Goal: Information Seeking & Learning: Compare options

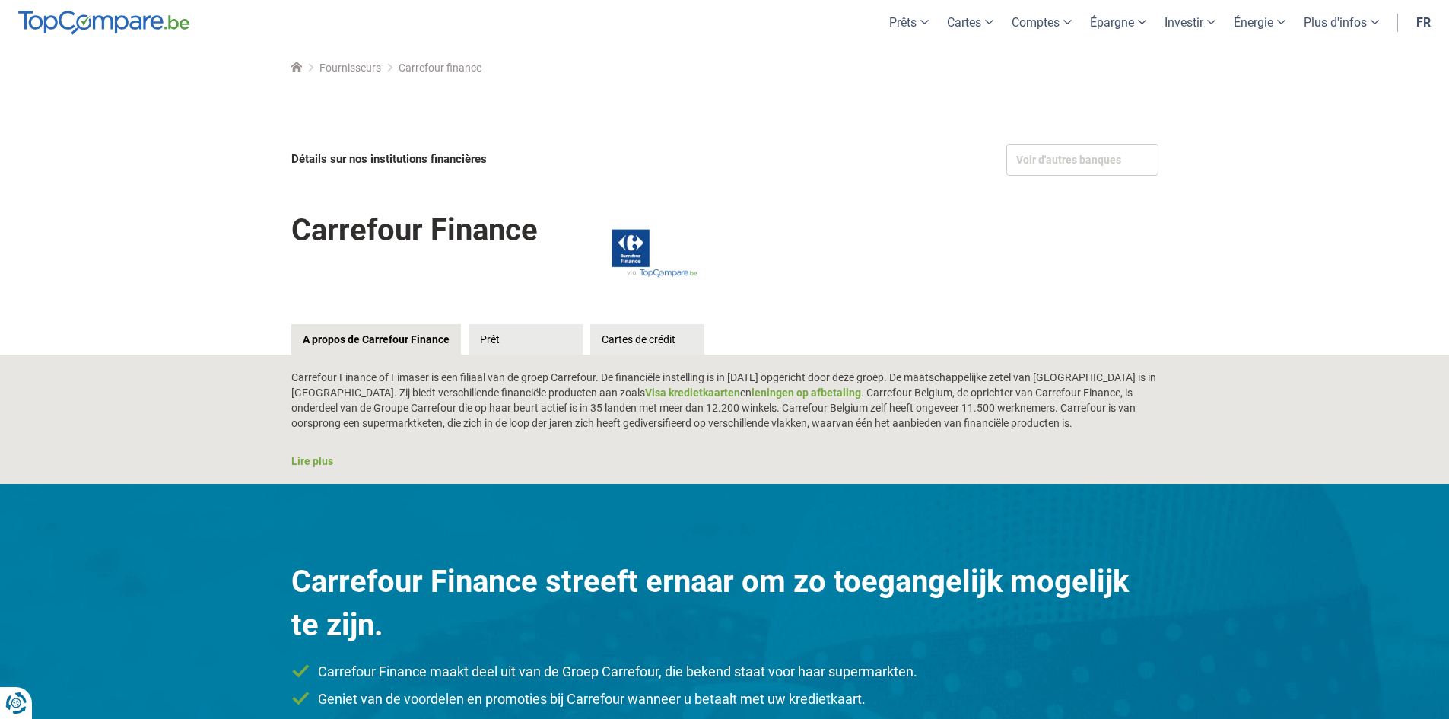
click at [1426, 20] on link "fr" at bounding box center [1423, 22] width 33 height 45
click at [640, 340] on link "Cartes de crédit" at bounding box center [647, 339] width 114 height 30
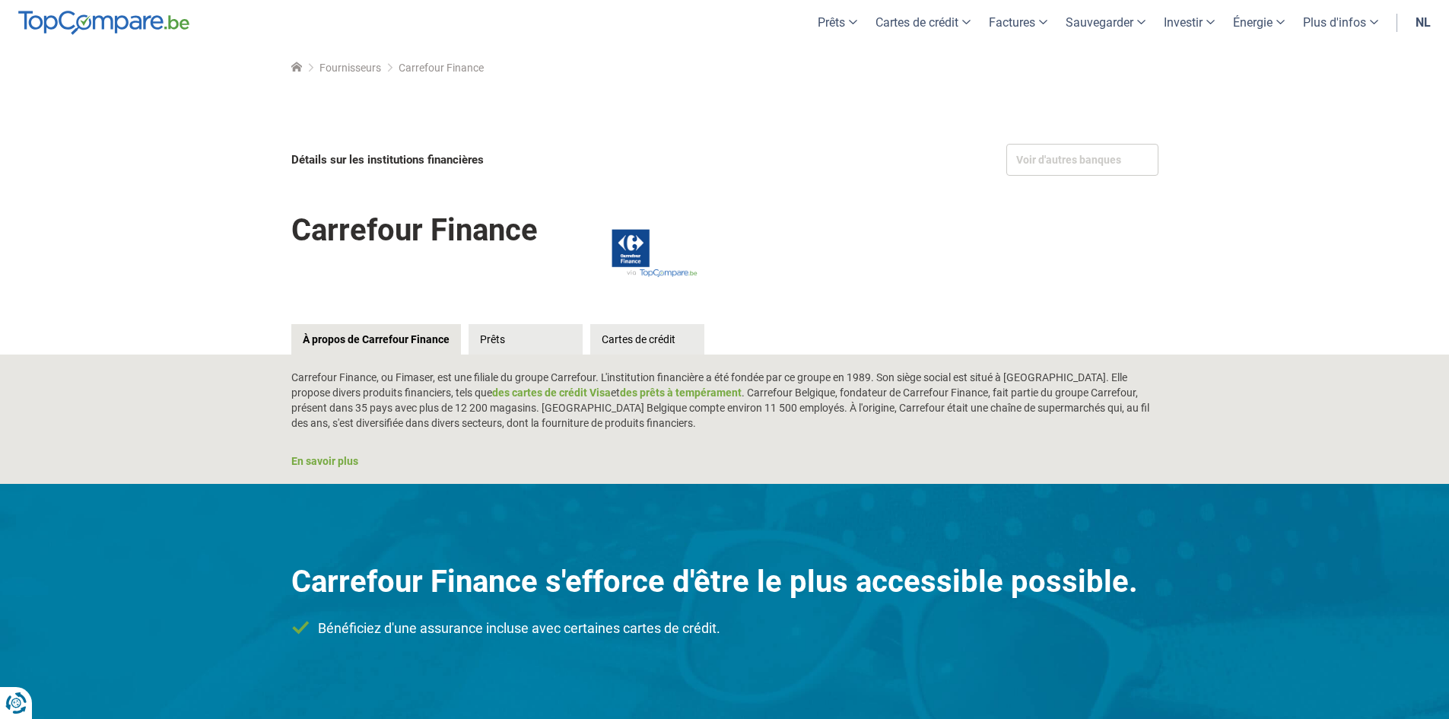
click at [1309, 195] on div "Voir d'autres banques eb-lease bpost bank Vlaams Sociaal Woonkrediet Vivium VDK…" at bounding box center [724, 203] width 1449 height 241
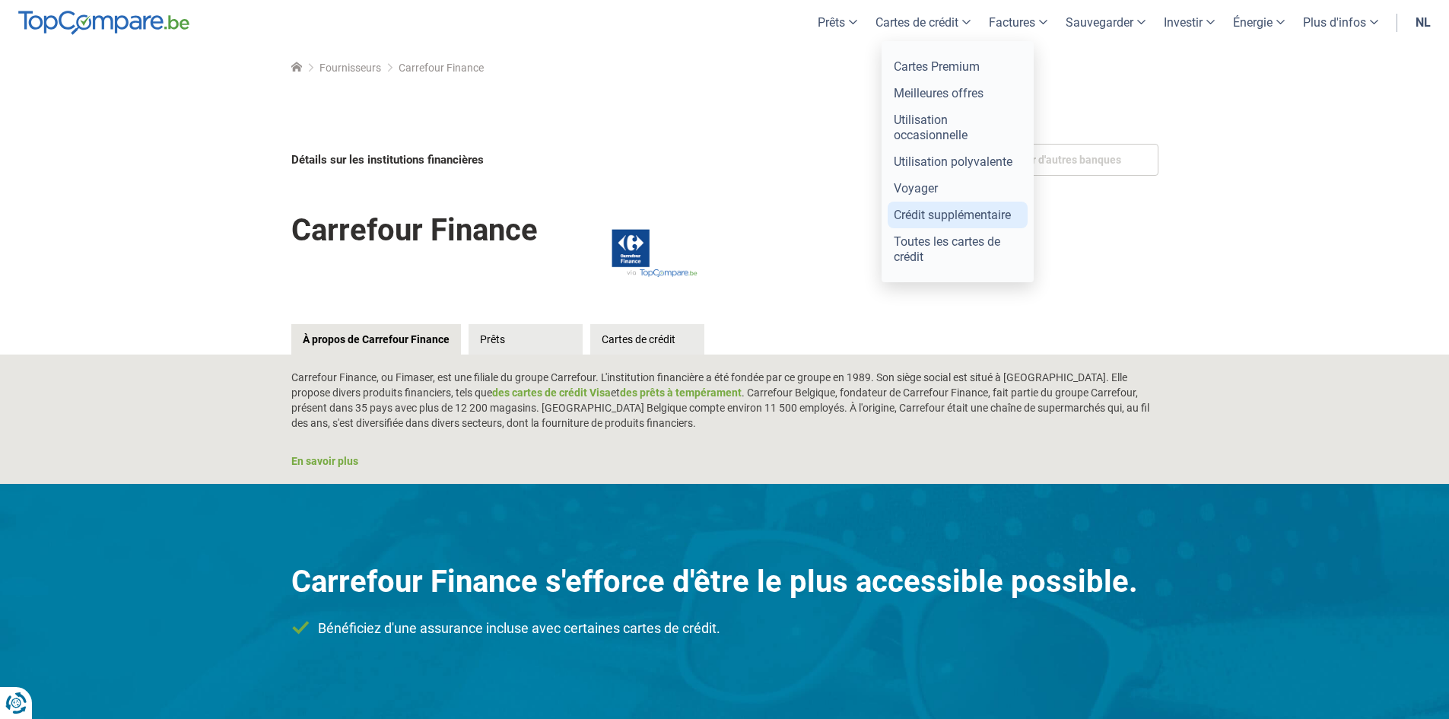
click at [961, 218] on font "Crédit supplémentaire" at bounding box center [952, 215] width 117 height 14
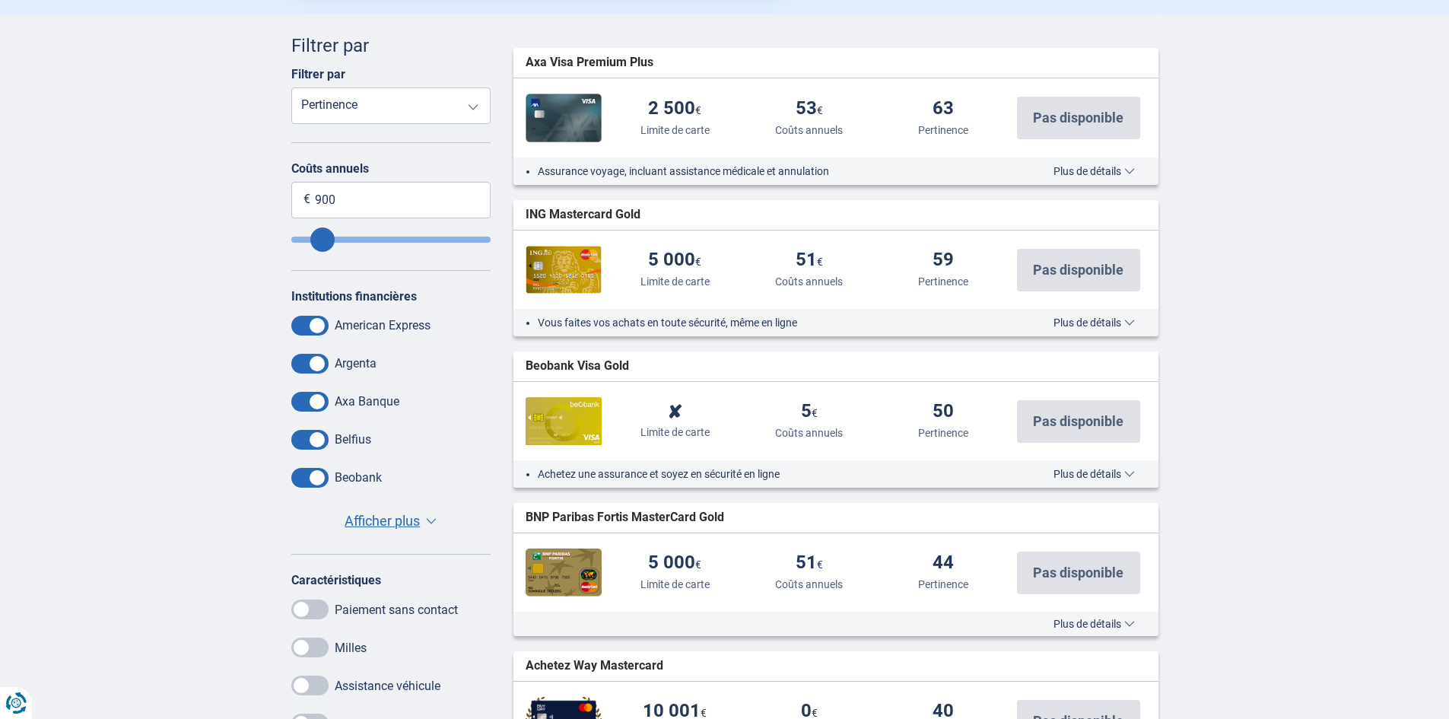
scroll to position [374, 0]
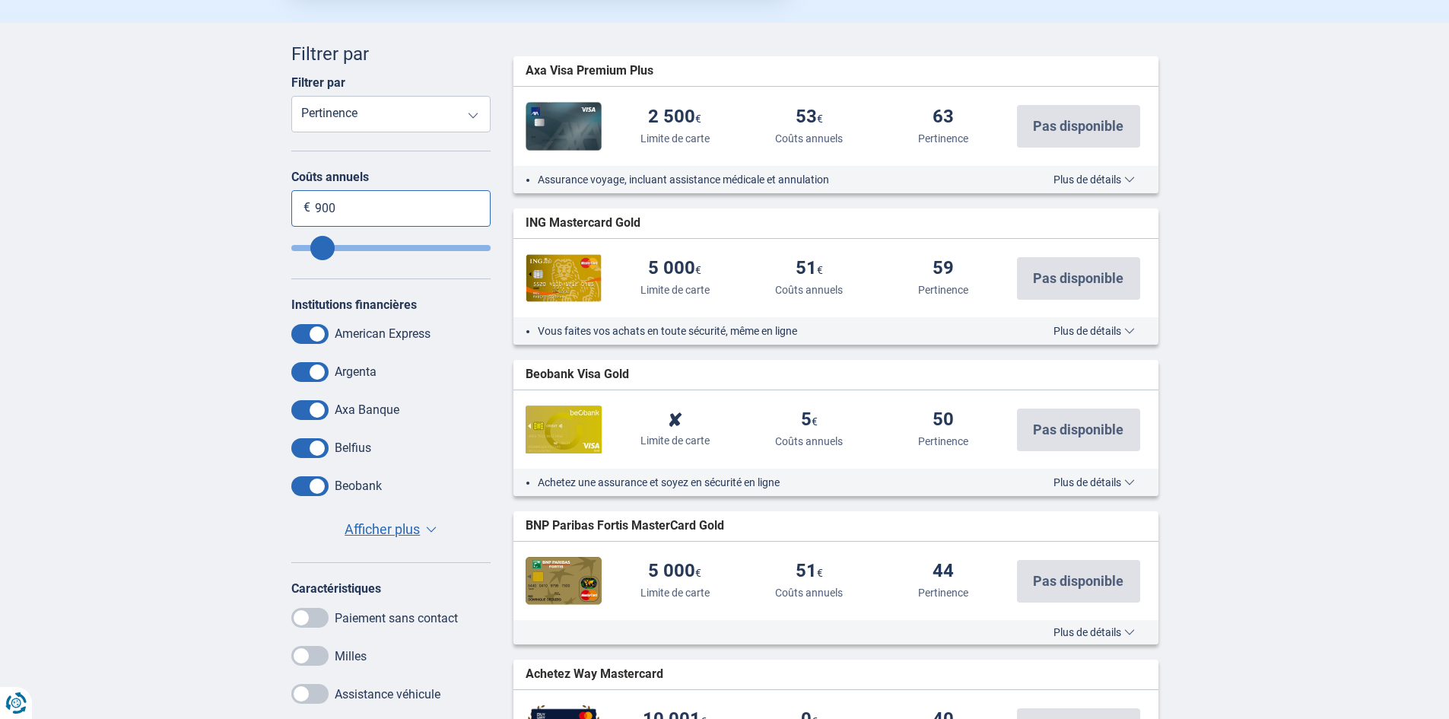
click at [445, 214] on input "900" at bounding box center [391, 208] width 200 height 37
type input "90"
type input "9"
type input "10"
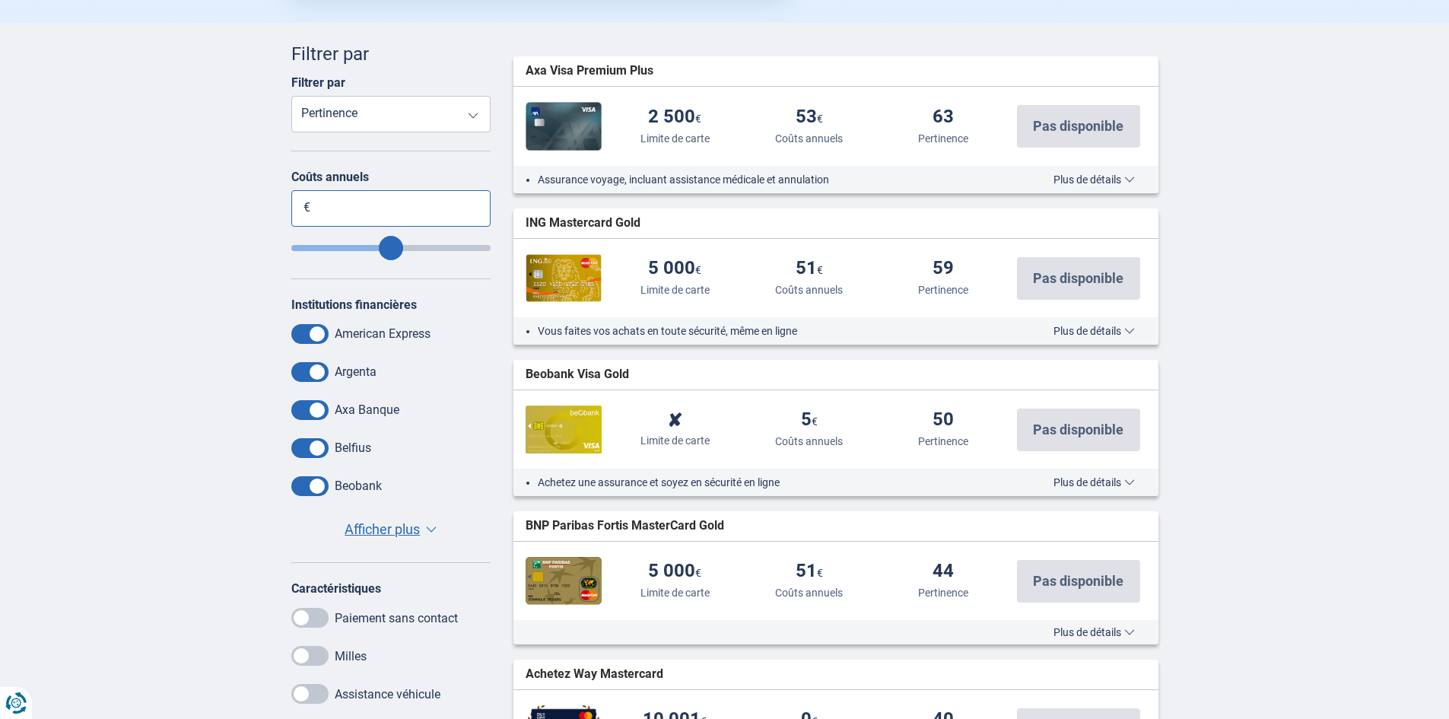
type input "450"
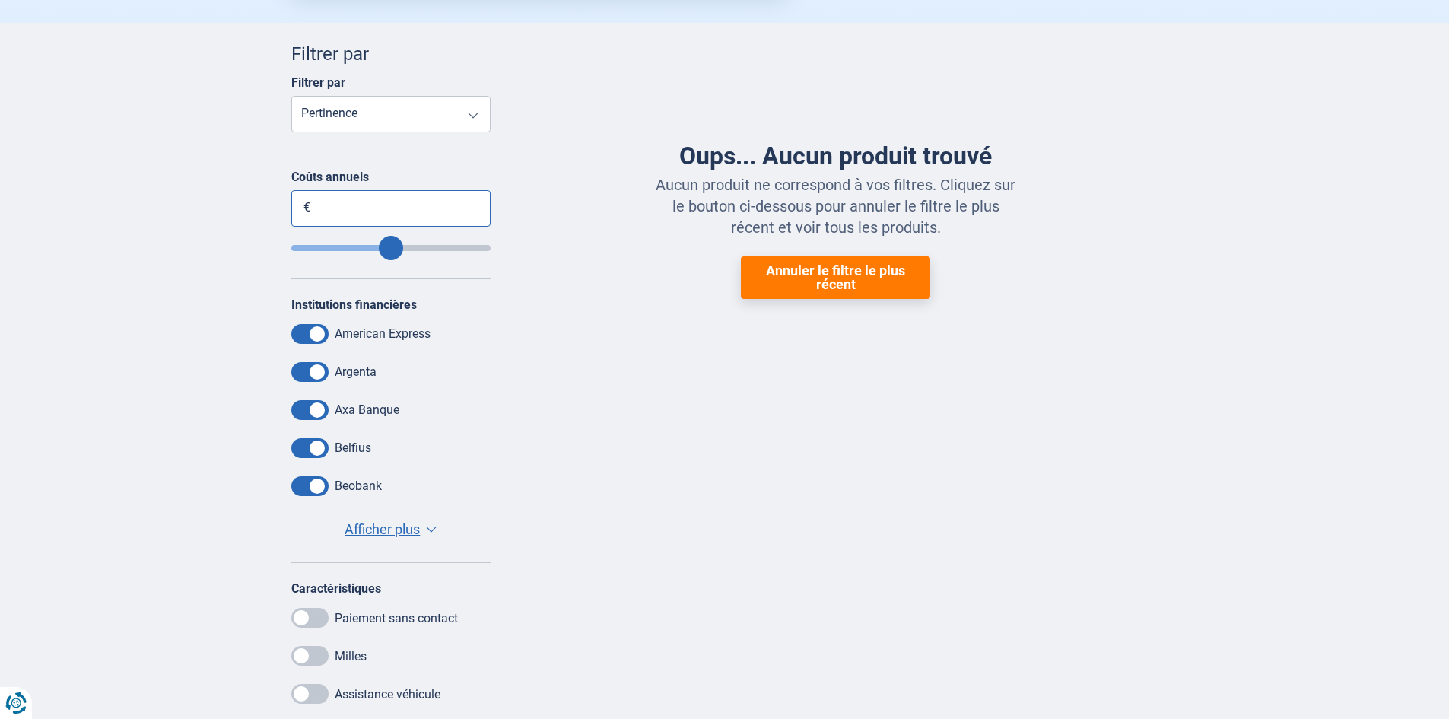
type input "2"
type input "0"
type input "25"
type input "30"
type input "250"
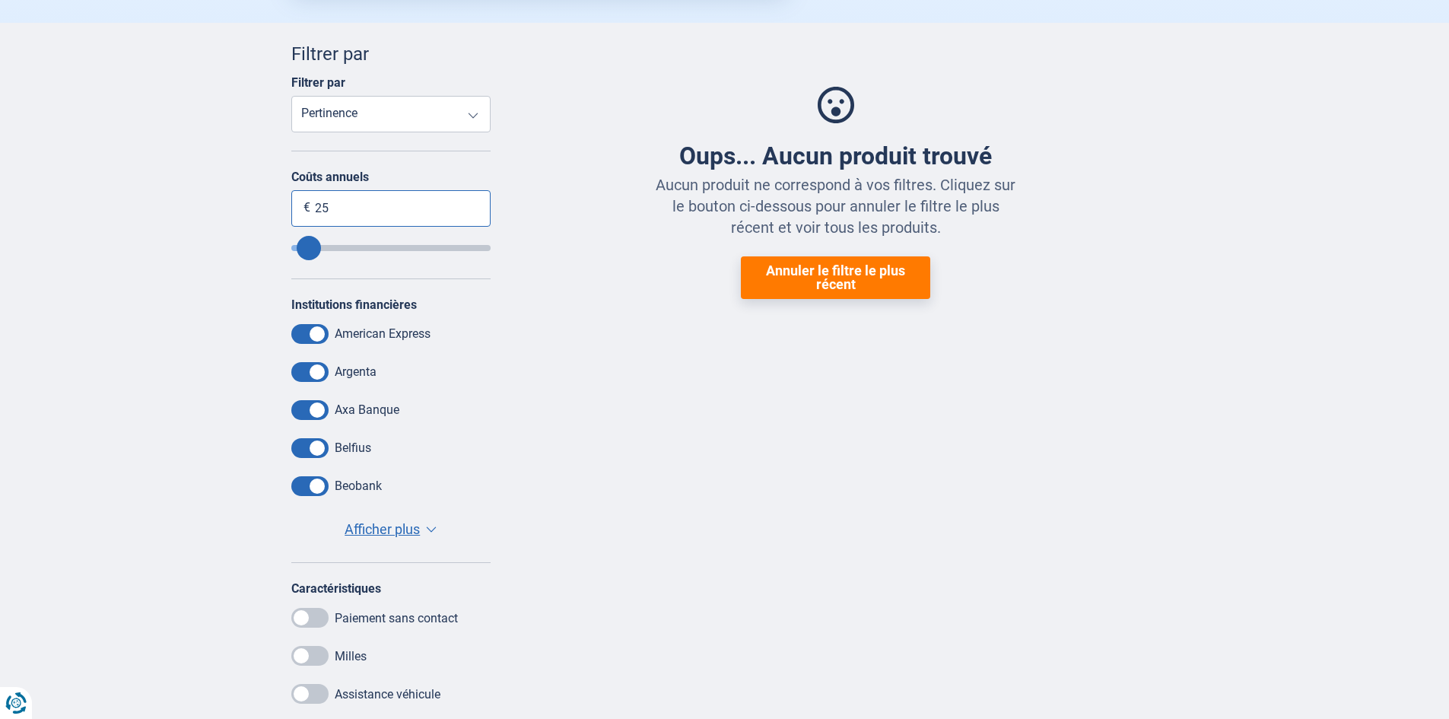
type input "250"
type input "2.500"
type input "900"
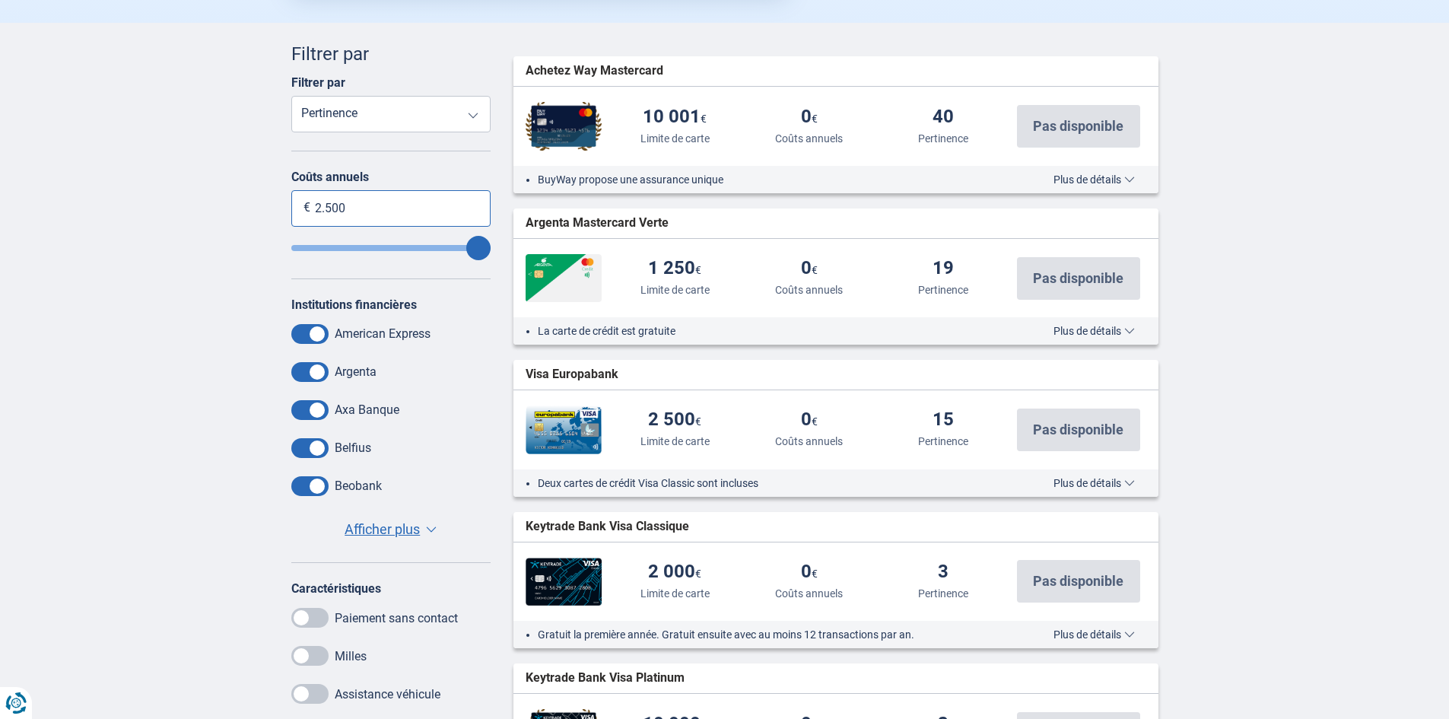
type input "2.500"
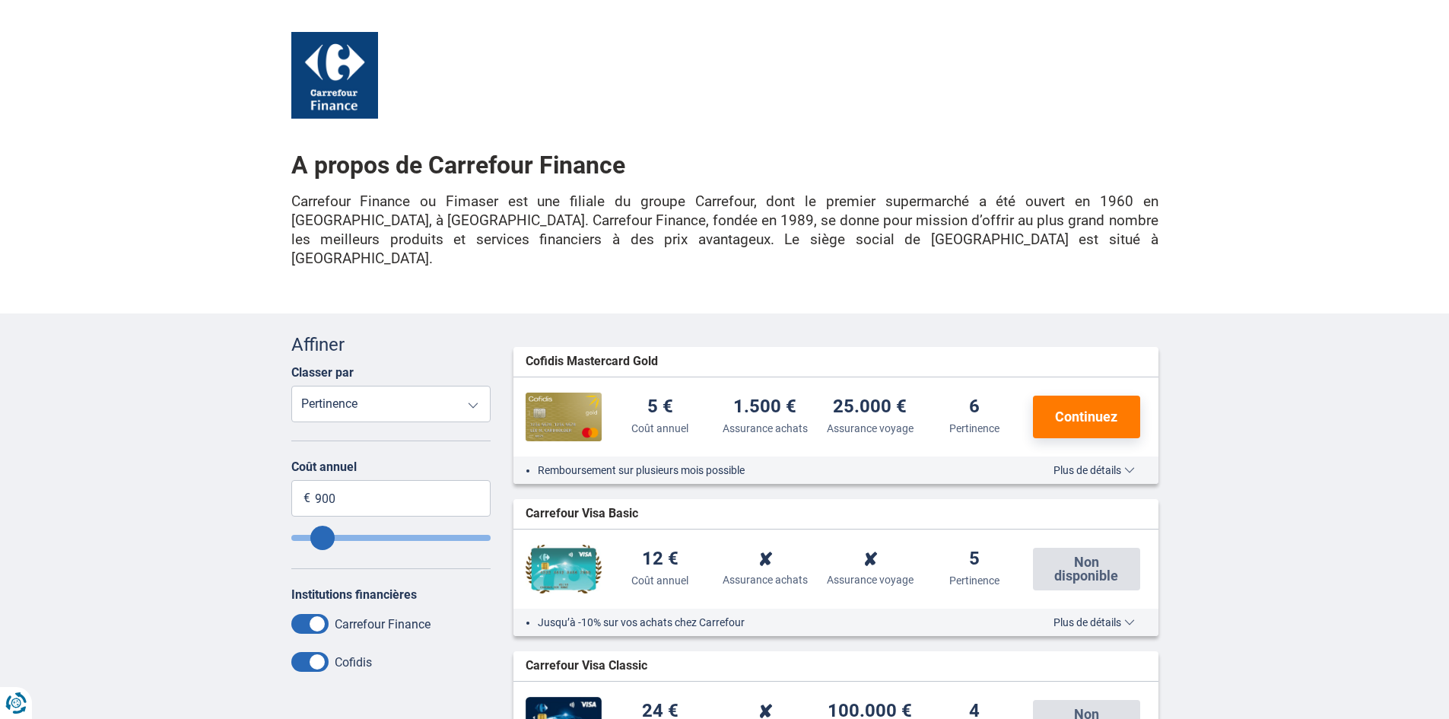
scroll to position [672, 0]
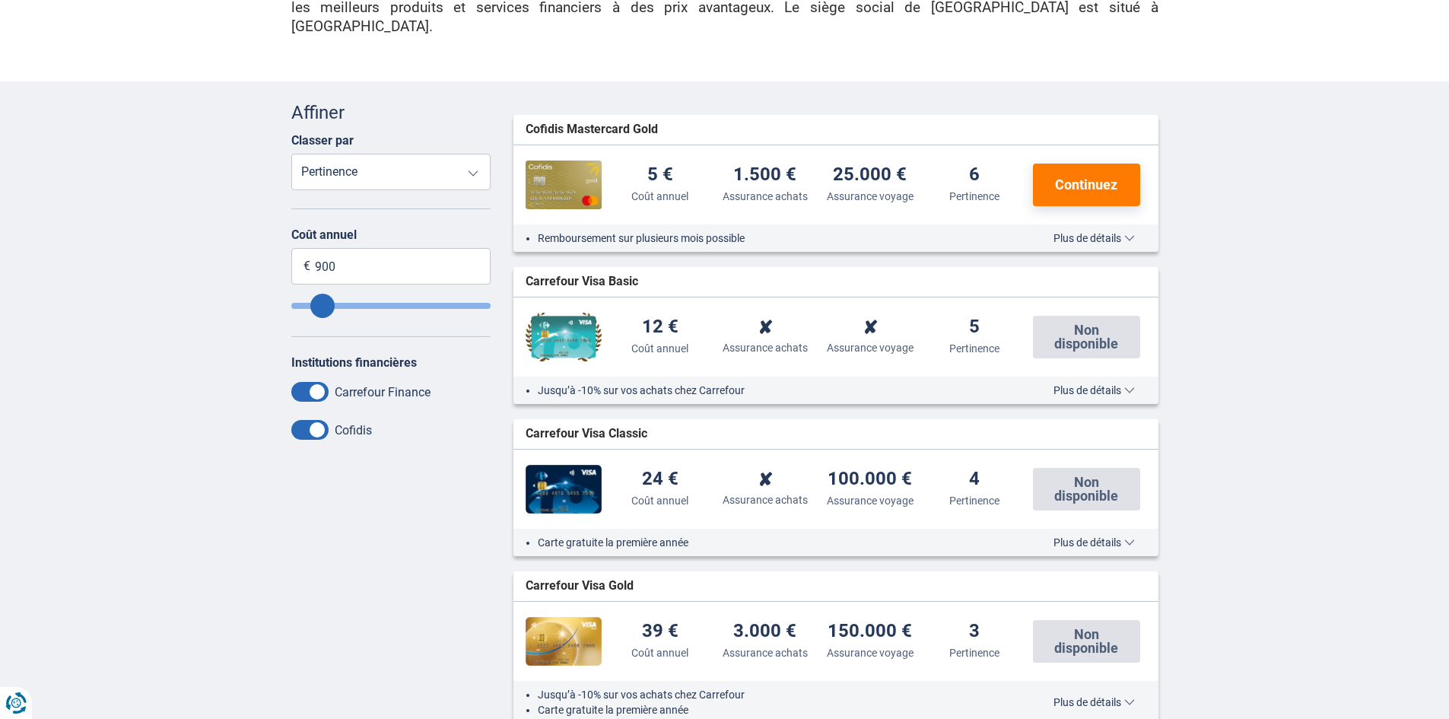
click at [320, 420] on span at bounding box center [309, 430] width 37 height 20
click at [0, 0] on input "checkbox" at bounding box center [0, 0] width 0 height 0
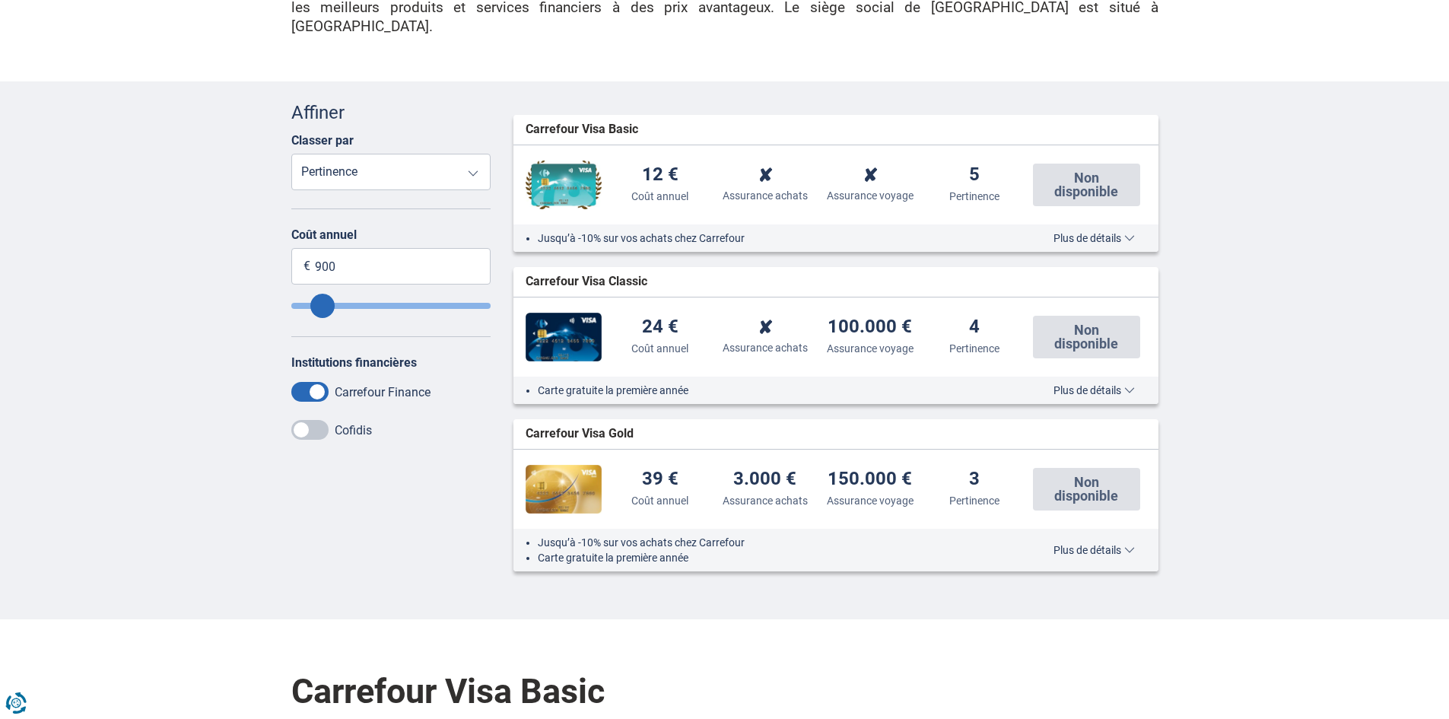
click at [320, 420] on span at bounding box center [309, 430] width 37 height 20
click at [0, 0] on input "checkbox" at bounding box center [0, 0] width 0 height 0
